Goal: Check status: Check status

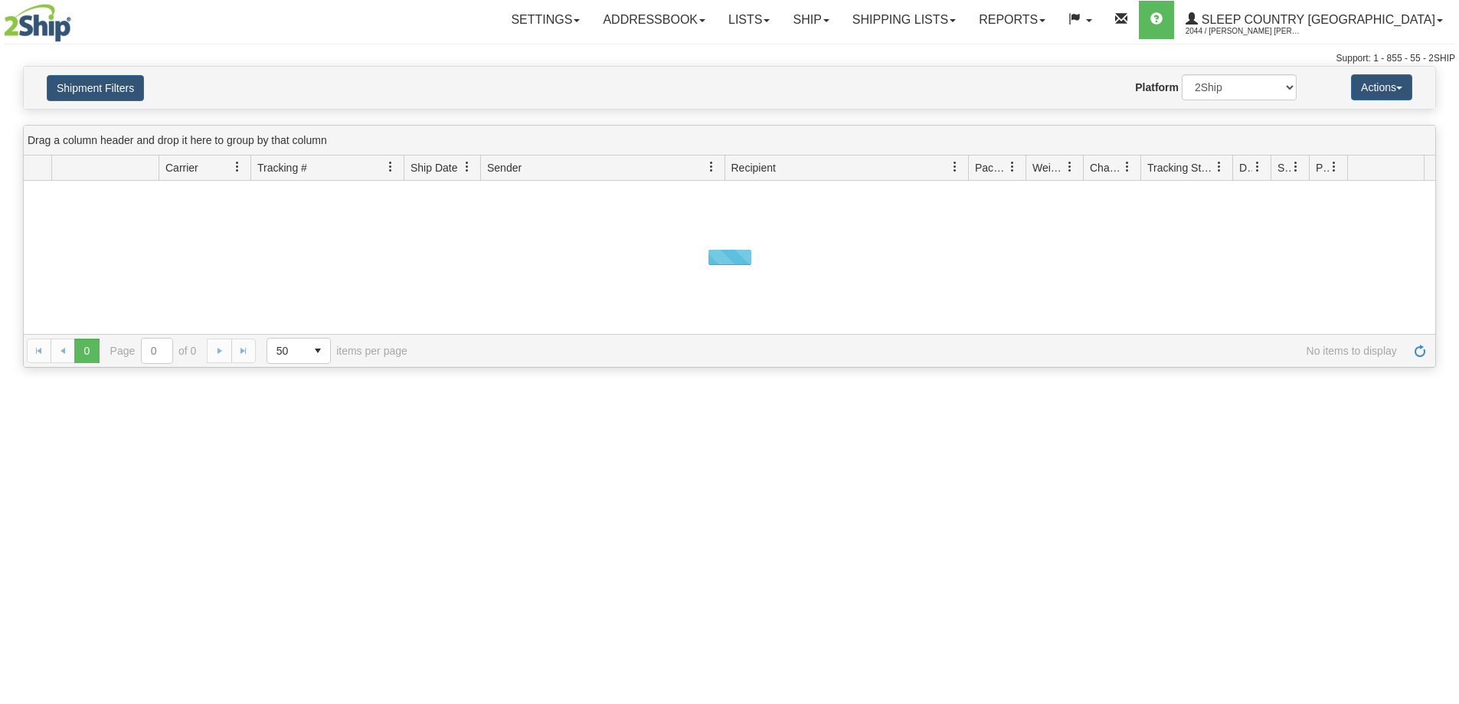
click at [77, 106] on div "Shipment Filters Website Agent Nothing selected Client User Platform 2Ship Impo…" at bounding box center [730, 88] width 1412 height 42
click at [87, 83] on button "Shipment Filters" at bounding box center [95, 88] width 97 height 26
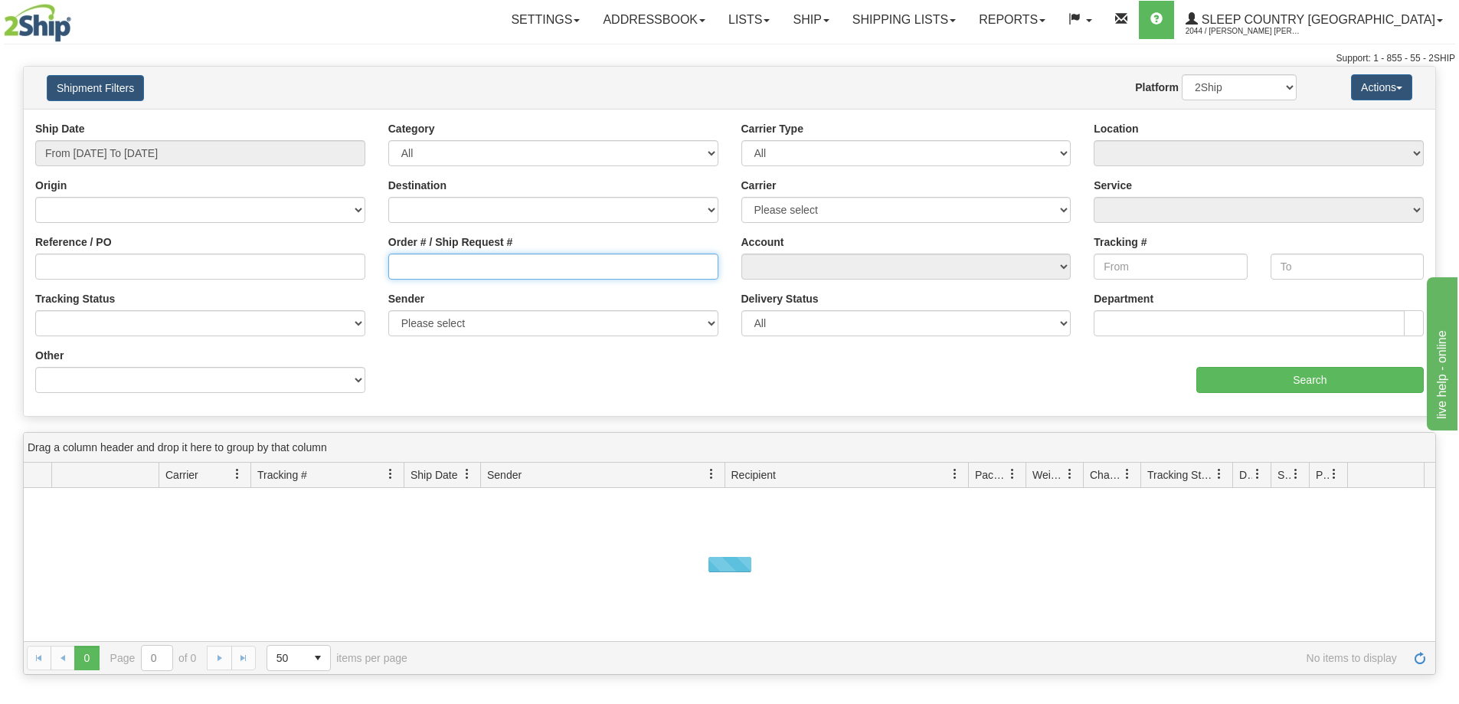
click at [456, 267] on input "Order # / Ship Request #" at bounding box center [553, 267] width 330 height 26
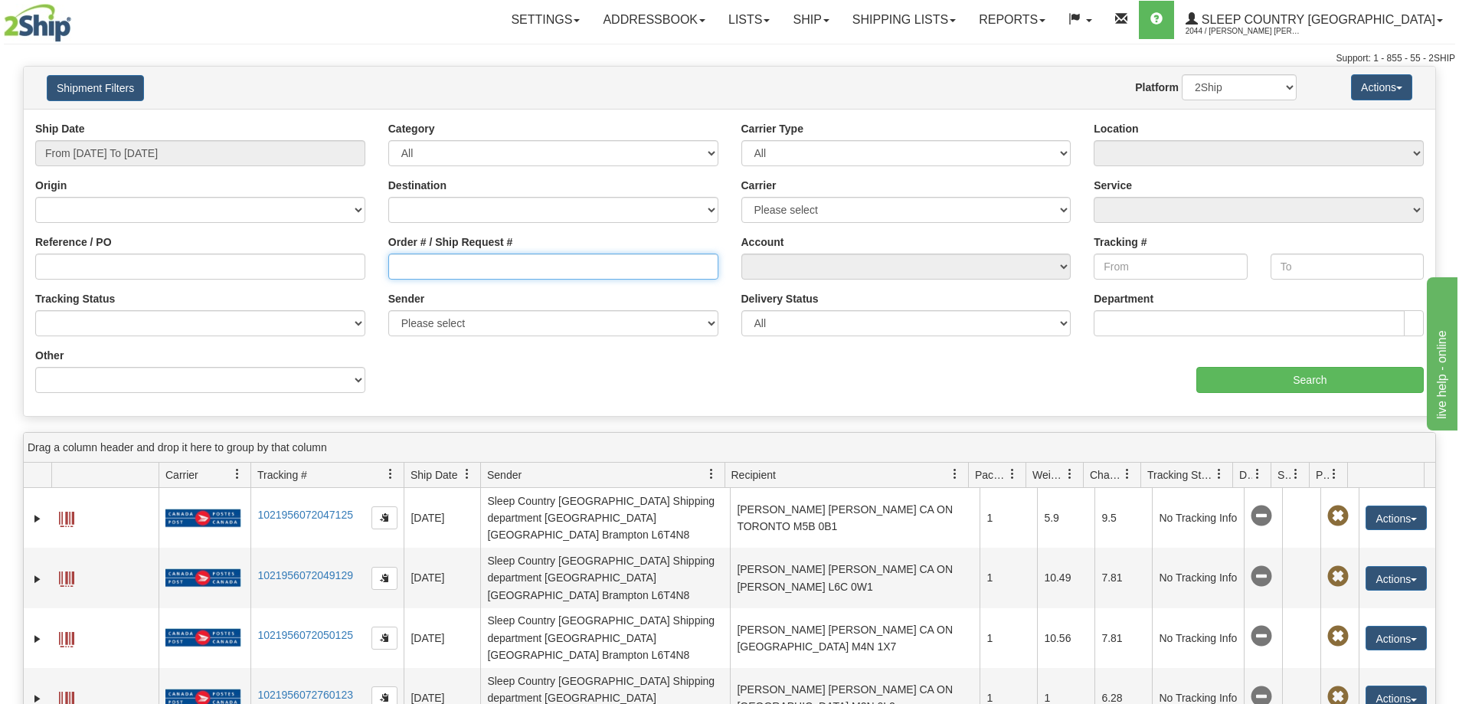
paste input "9000I126522"
type input "9000I126522"
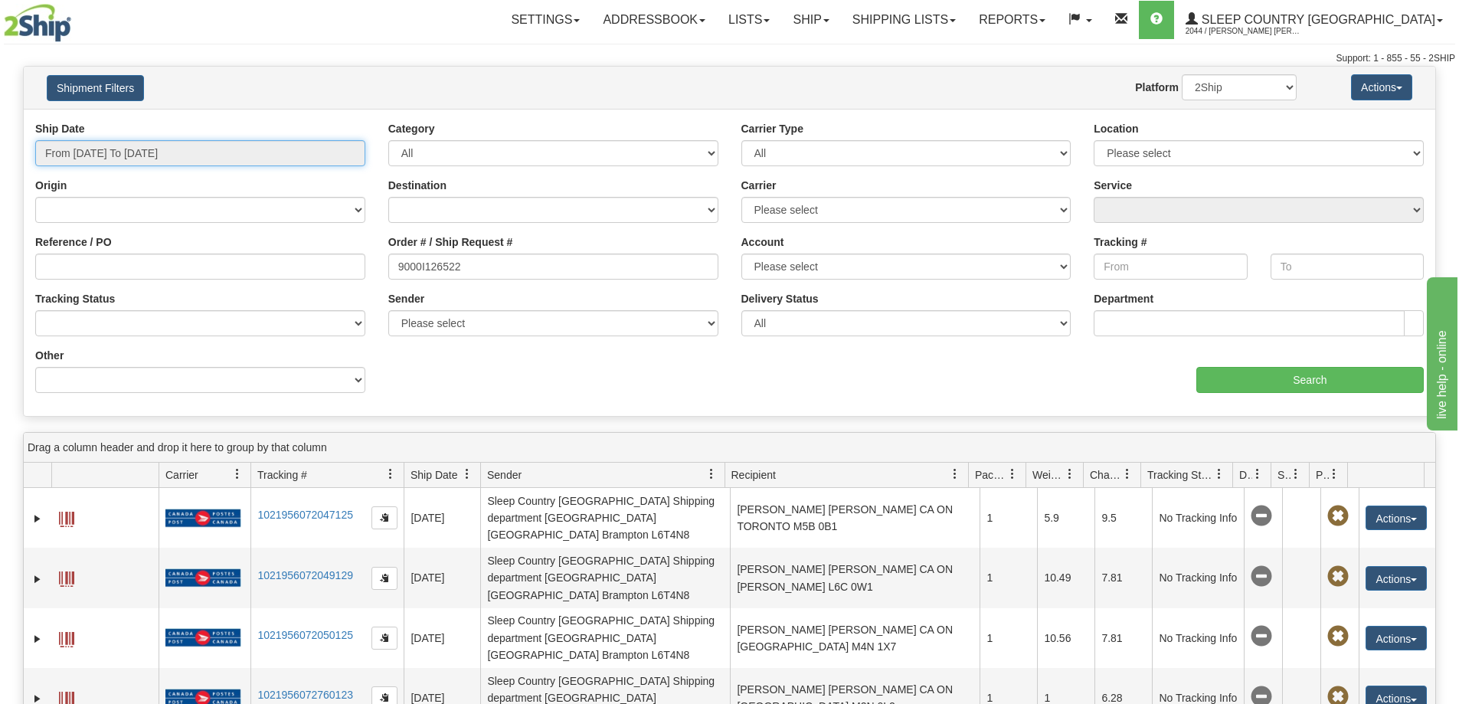
click at [168, 155] on input "From [DATE] To [DATE]" at bounding box center [200, 153] width 330 height 26
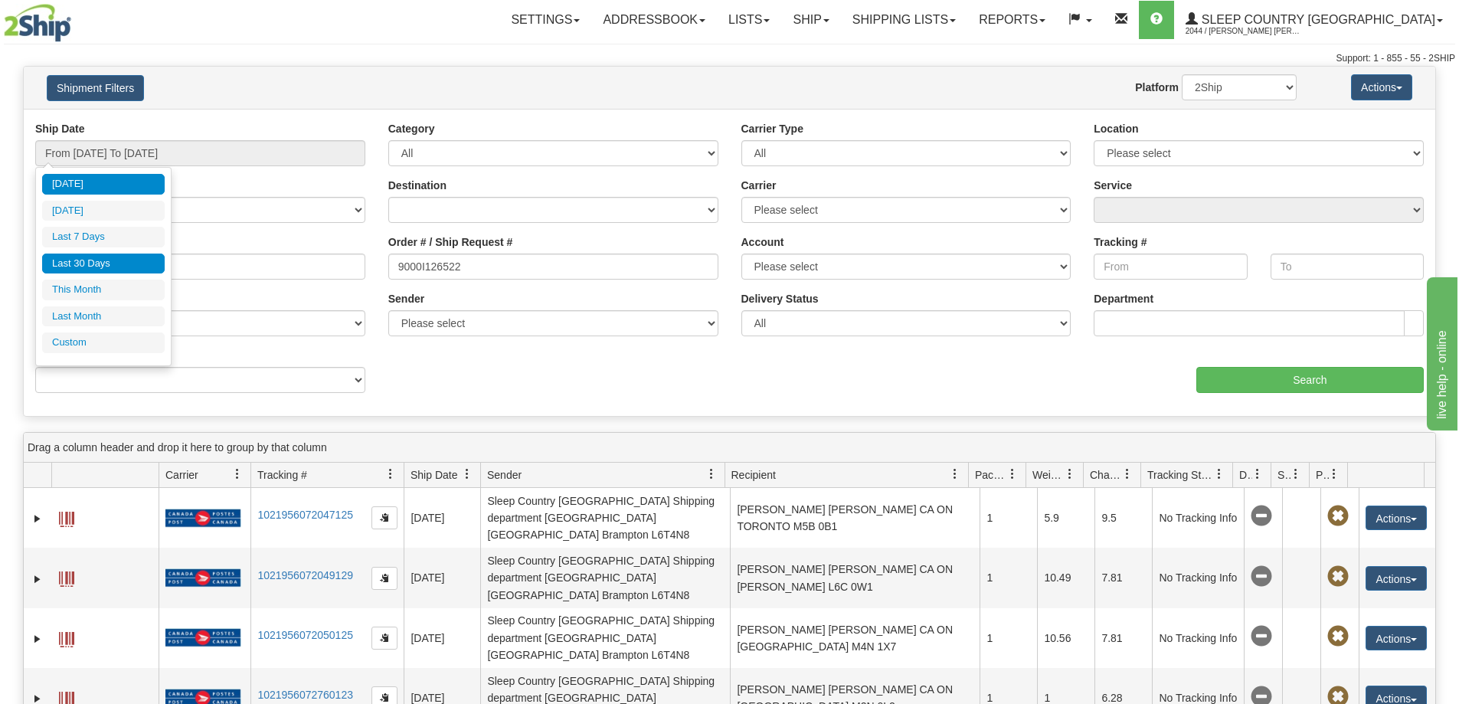
click at [131, 263] on li "Last 30 Days" at bounding box center [103, 264] width 123 height 21
type input "From [DATE] To [DATE]"
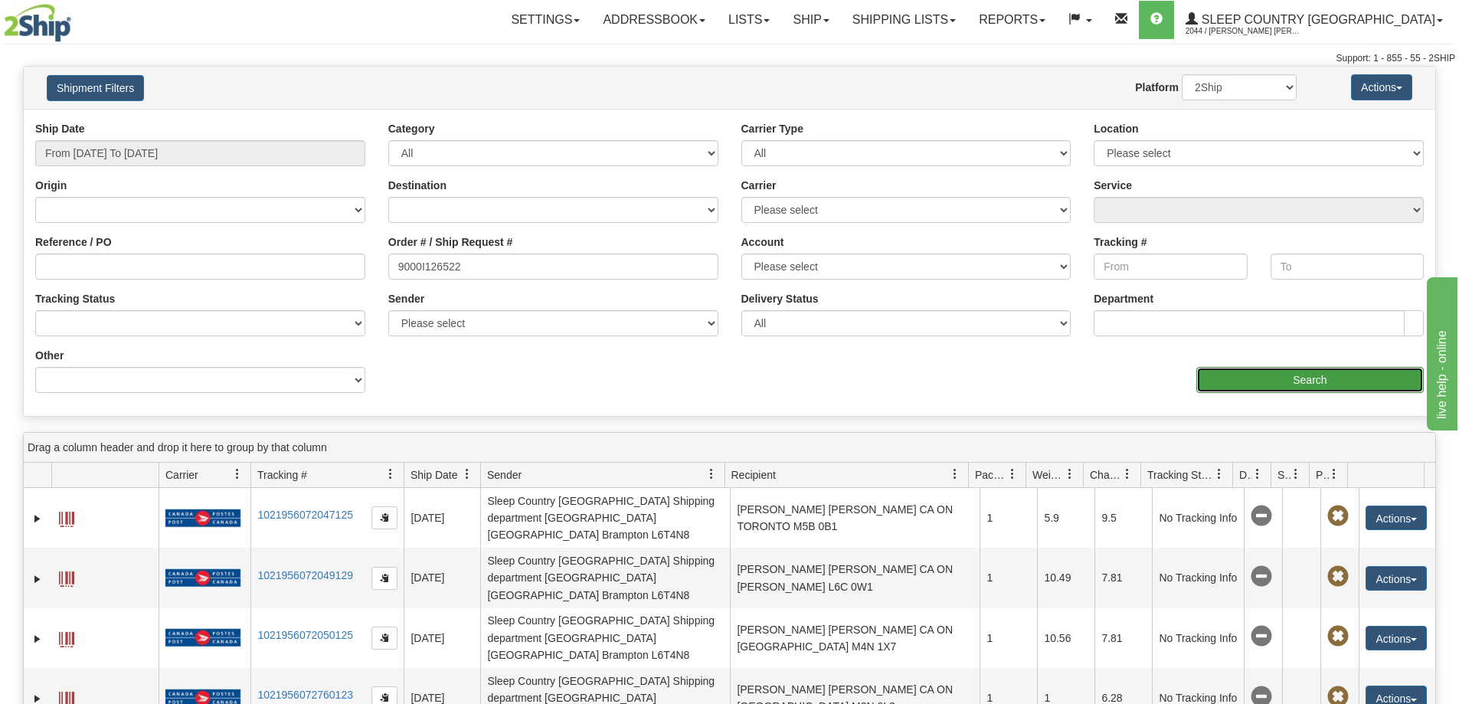
click at [1274, 377] on input "Search" at bounding box center [1309, 380] width 227 height 26
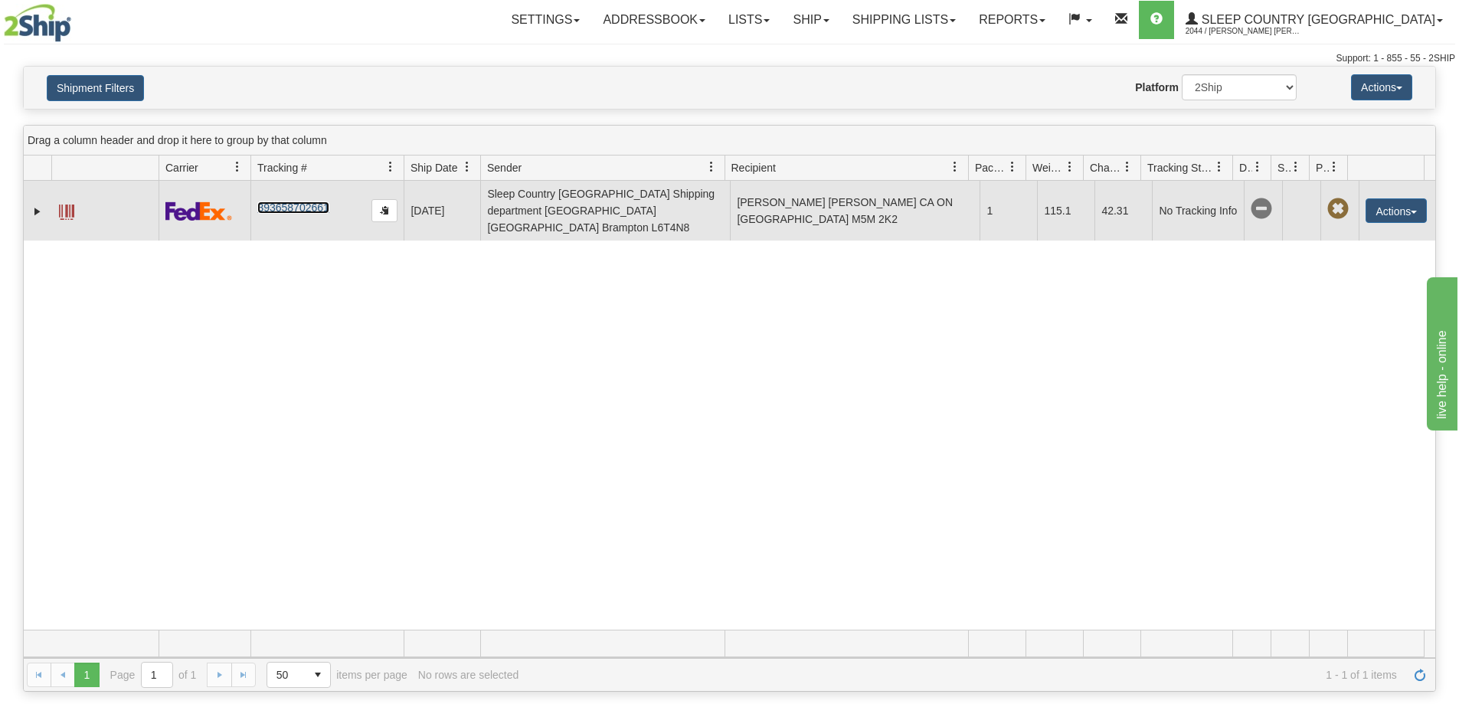
click at [305, 202] on link "393658702661" at bounding box center [292, 207] width 71 height 12
